Goal: Task Accomplishment & Management: Complete application form

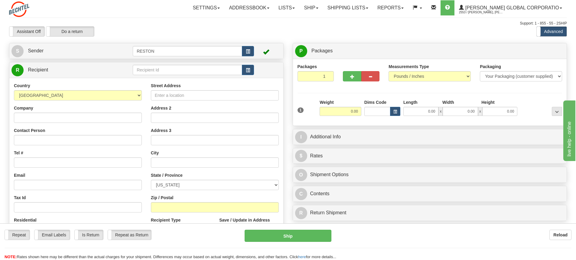
scroll to position [30, 0]
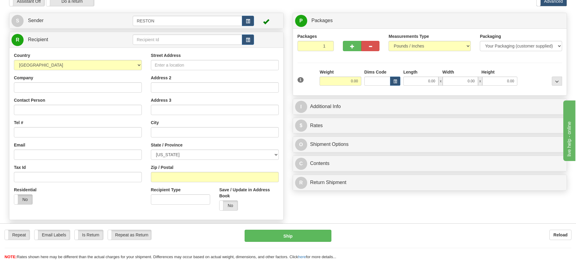
click at [23, 201] on label "No" at bounding box center [23, 199] width 18 height 10
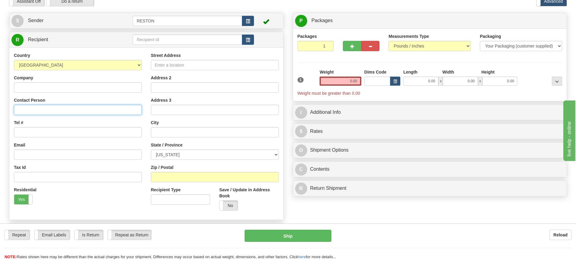
click at [44, 111] on input "Contact Person" at bounding box center [78, 110] width 128 height 10
paste input "[PERSON_NAME]"
type input "[PERSON_NAME]"
drag, startPoint x: 35, startPoint y: 131, endPoint x: 40, endPoint y: 131, distance: 5.2
click at [35, 131] on input "Tel #" at bounding box center [78, 132] width 128 height 10
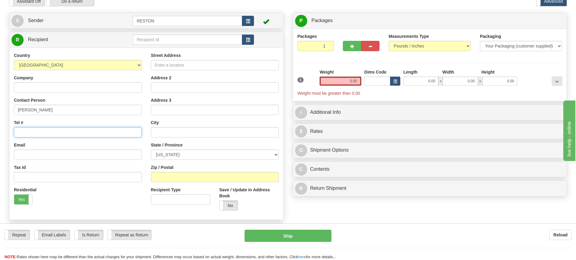
click at [57, 134] on input "Tel #" at bounding box center [78, 132] width 128 height 10
paste input "[PHONE_NUMBER]"
type input "[PHONE_NUMBER]"
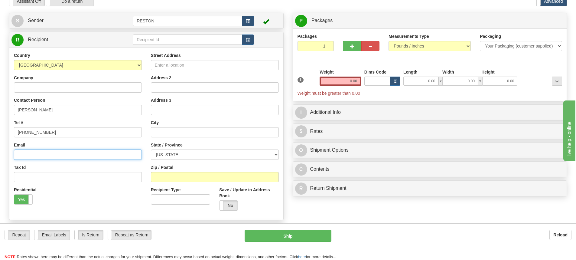
click at [35, 156] on input "Email" at bounding box center [78, 154] width 128 height 10
paste input "[EMAIL_ADDRESS][DOMAIN_NAME]"
type input "[EMAIL_ADDRESS][DOMAIN_NAME]"
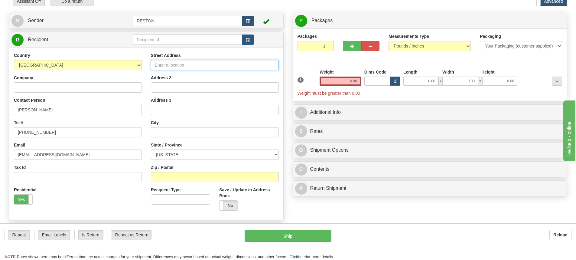
click at [173, 66] on input "Street Address" at bounding box center [215, 65] width 128 height 10
click at [179, 67] on input "Street Address" at bounding box center [215, 65] width 128 height 10
paste input "[STREET_ADDRESS][PERSON_NAME]"
type input "[STREET_ADDRESS][PERSON_NAME]"
click at [167, 133] on input "text" at bounding box center [215, 132] width 128 height 10
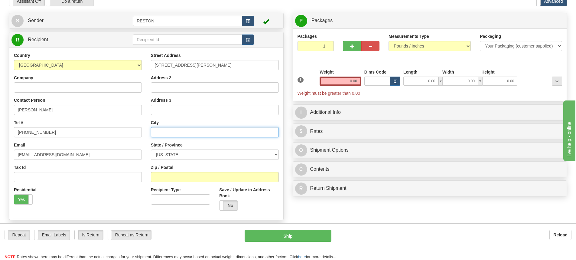
click at [189, 131] on input "text" at bounding box center [215, 132] width 128 height 10
paste input "Richland"
type input "Richland"
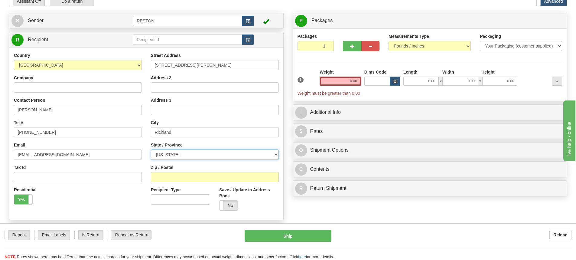
click at [187, 155] on select "[US_STATE] [US_STATE] [US_STATE] [US_STATE] Armed Forces America Armed Forces E…" at bounding box center [215, 154] width 128 height 10
select select "WA"
click at [151, 149] on select "[US_STATE] [US_STATE] [US_STATE] [US_STATE] Armed Forces America Armed Forces E…" at bounding box center [215, 154] width 128 height 10
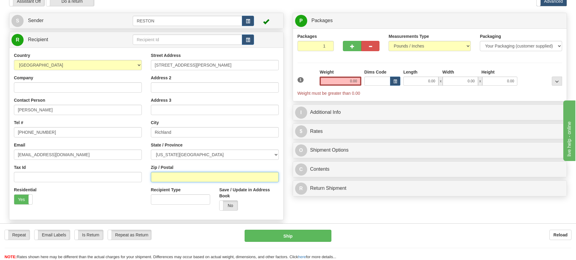
drag, startPoint x: 158, startPoint y: 178, endPoint x: 160, endPoint y: 175, distance: 3.8
click at [158, 176] on input "Zip / Postal" at bounding box center [215, 177] width 128 height 10
type input "99352"
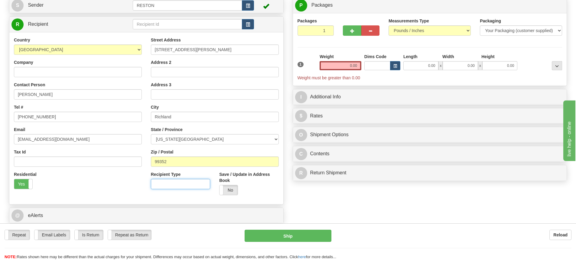
scroll to position [60, 0]
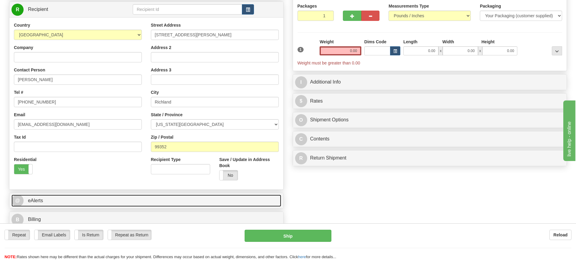
click at [101, 199] on link "@ eAlerts" at bounding box center [146, 200] width 270 height 12
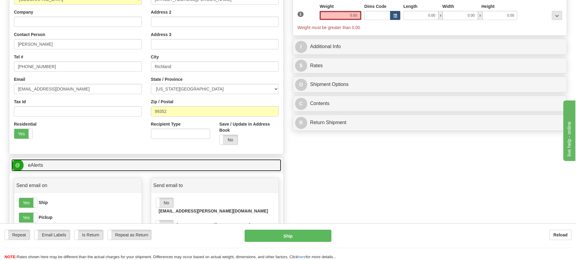
scroll to position [212, 0]
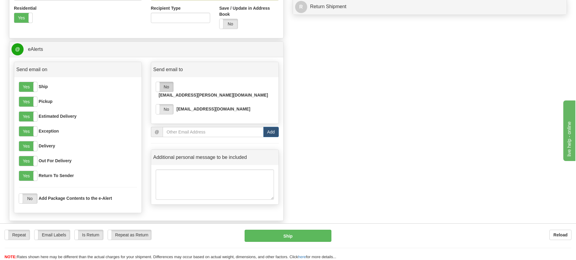
click at [170, 86] on label "No" at bounding box center [164, 87] width 17 height 10
click at [163, 104] on label "No" at bounding box center [164, 109] width 17 height 10
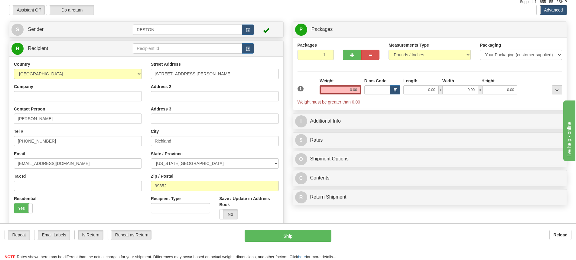
scroll to position [0, 0]
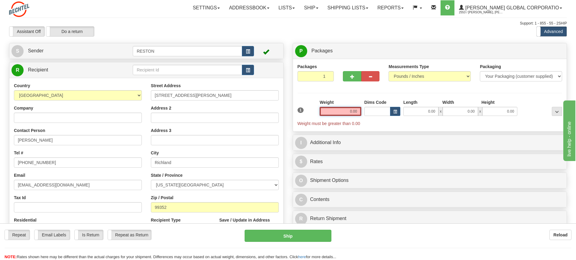
click at [348, 111] on input "0.00" at bounding box center [340, 111] width 42 height 9
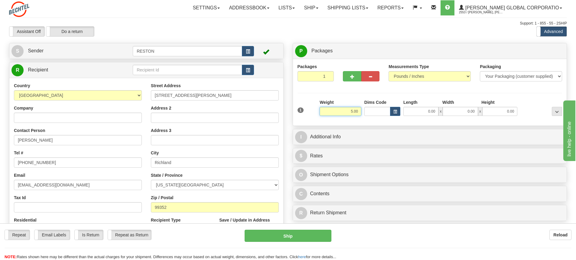
type input "5.00"
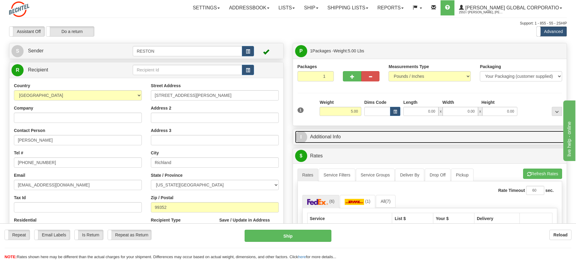
click at [413, 139] on link "I Additional Info" at bounding box center [430, 137] width 270 height 12
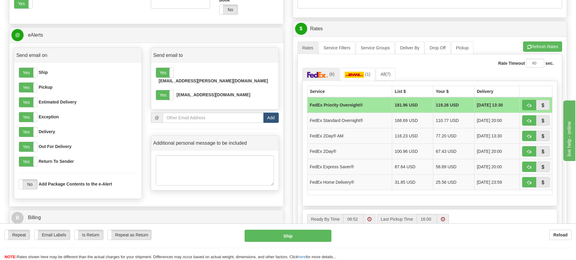
scroll to position [332, 0]
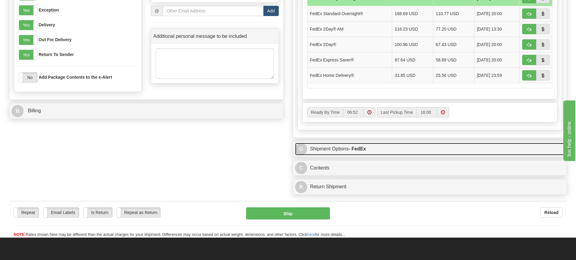
click at [397, 152] on link "O Shipment Options - FedEx" at bounding box center [430, 149] width 270 height 12
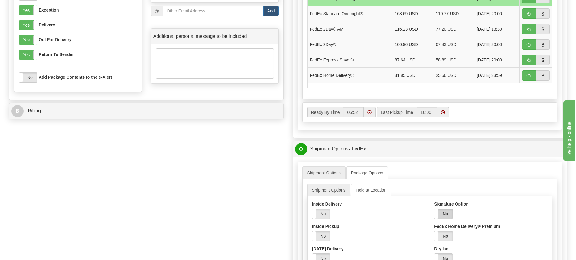
click at [449, 213] on label "No" at bounding box center [443, 214] width 18 height 10
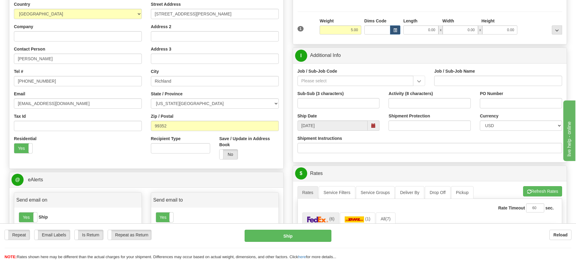
scroll to position [30, 0]
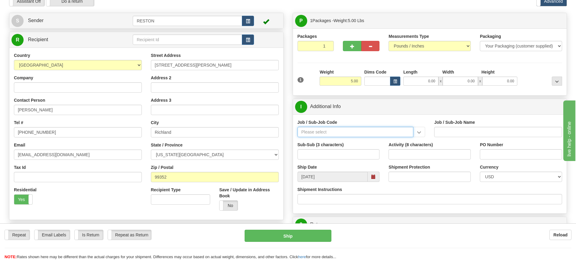
click at [312, 133] on input "Job / Sub-Job Code" at bounding box center [355, 132] width 116 height 10
paste input "55645300"
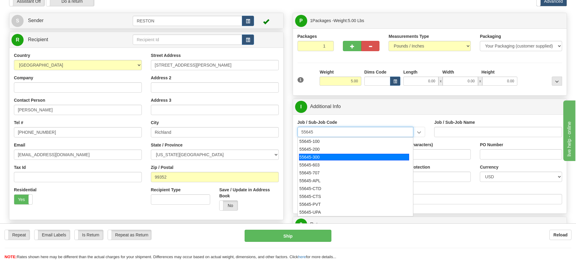
click at [321, 155] on div "55645-300" at bounding box center [354, 157] width 110 height 7
type input "55645-300"
type input "CORPORATE CONSTRUCTION SRVCS - PRODUCTIVITY"
type input "55645-300"
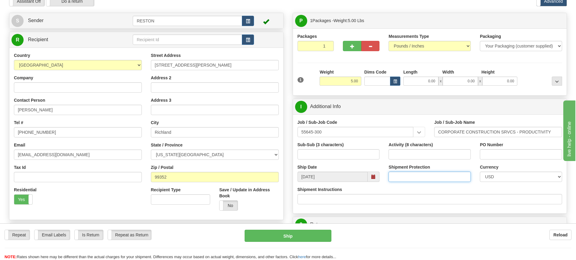
click at [407, 176] on input "Shipment Protection" at bounding box center [429, 176] width 82 height 10
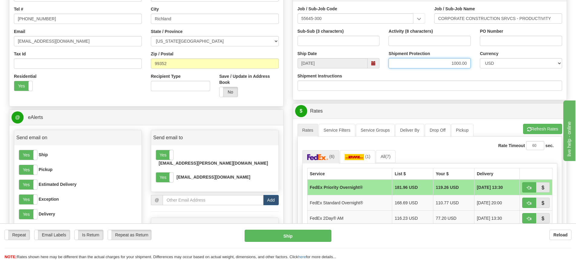
scroll to position [151, 0]
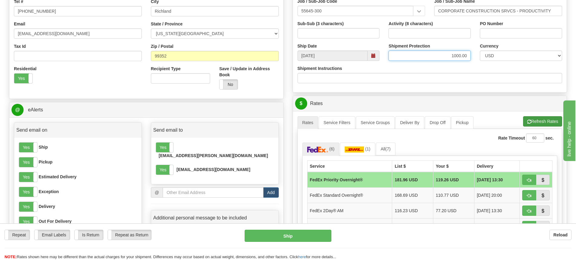
type input "1000.00"
click at [544, 122] on button "Refresh Rates" at bounding box center [542, 121] width 39 height 10
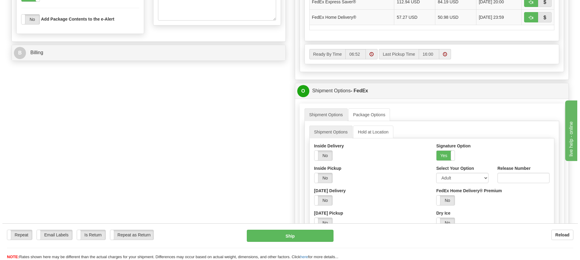
scroll to position [393, 0]
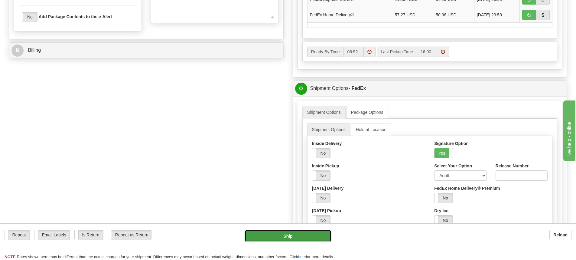
click at [270, 234] on button "Ship" at bounding box center [288, 235] width 87 height 12
type input "01"
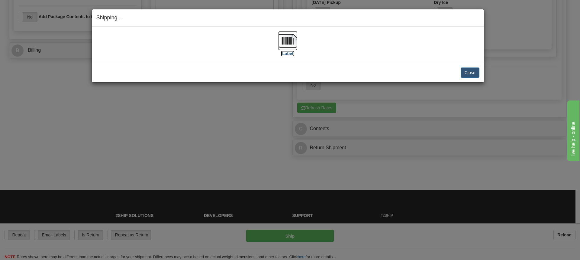
click at [292, 43] on img at bounding box center [287, 40] width 19 height 19
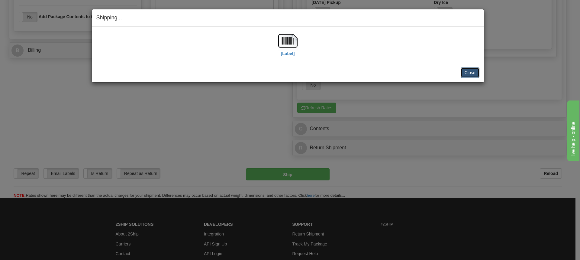
click at [465, 74] on button "Close" at bounding box center [470, 72] width 19 height 10
